Goal: Navigation & Orientation: Understand site structure

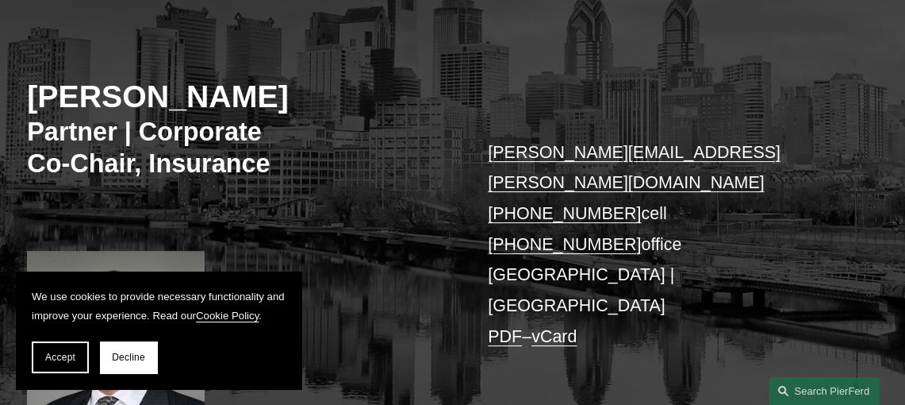
scroll to position [238, 0]
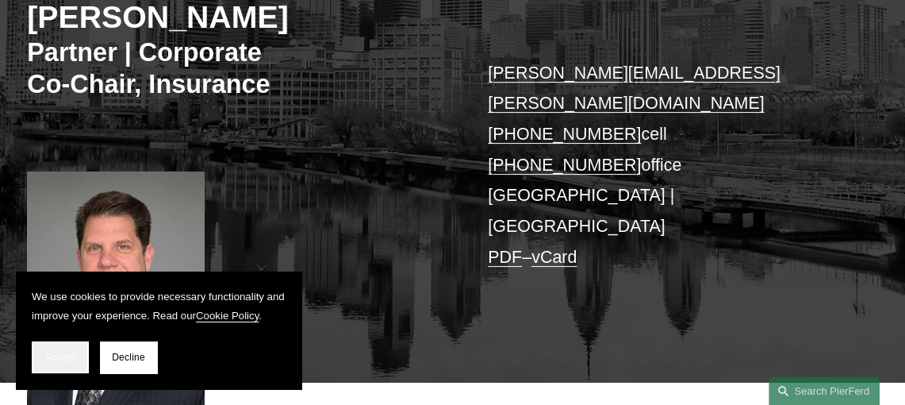
drag, startPoint x: 69, startPoint y: 358, endPoint x: 130, endPoint y: 344, distance: 62.8
click at [69, 357] on span "Accept" at bounding box center [60, 357] width 30 height 11
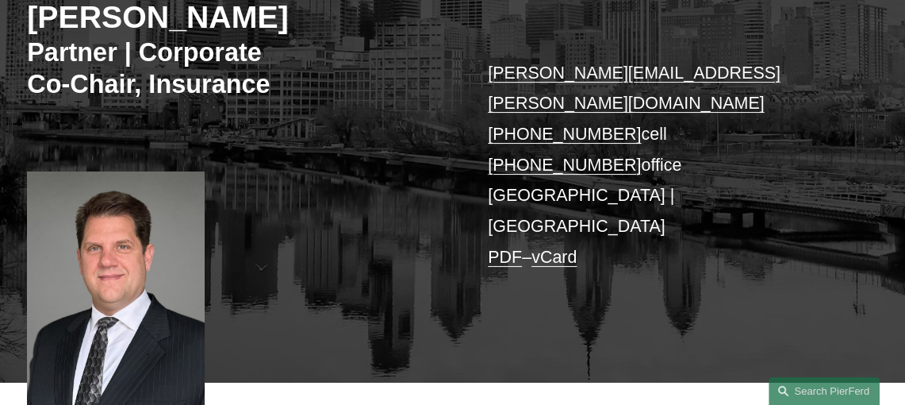
scroll to position [0, 0]
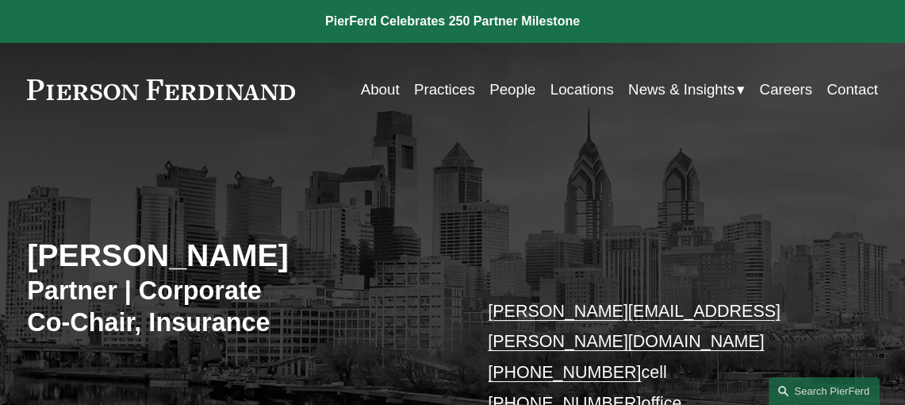
click at [438, 88] on link "Practices" at bounding box center [444, 89] width 61 height 29
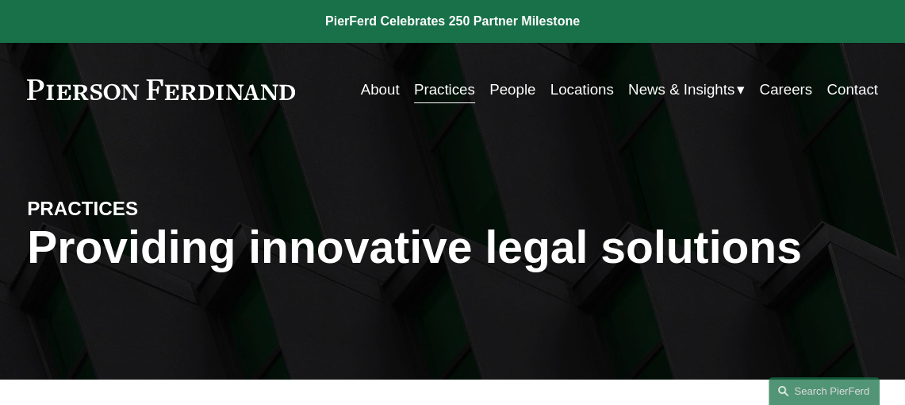
click at [511, 88] on link "People" at bounding box center [513, 89] width 46 height 29
